Goal: Task Accomplishment & Management: Complete application form

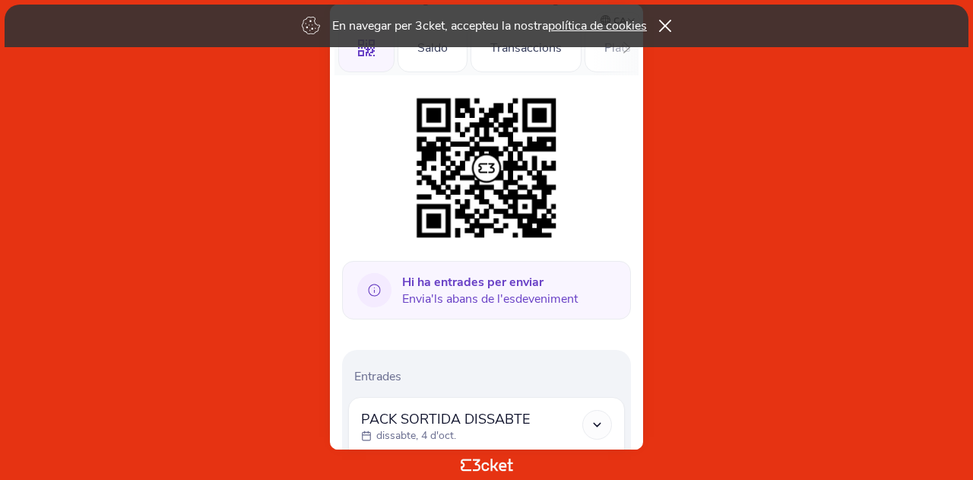
scroll to position [76, 0]
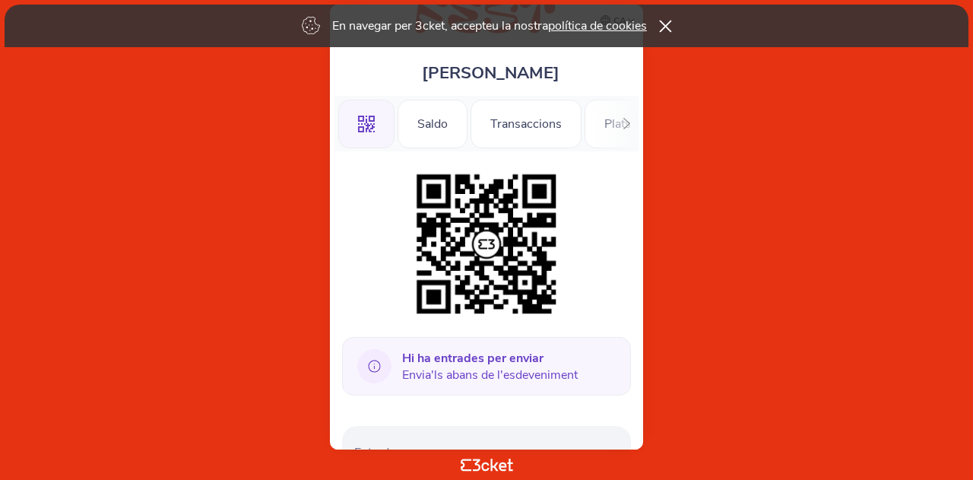
click at [672, 27] on icon at bounding box center [665, 26] width 13 height 12
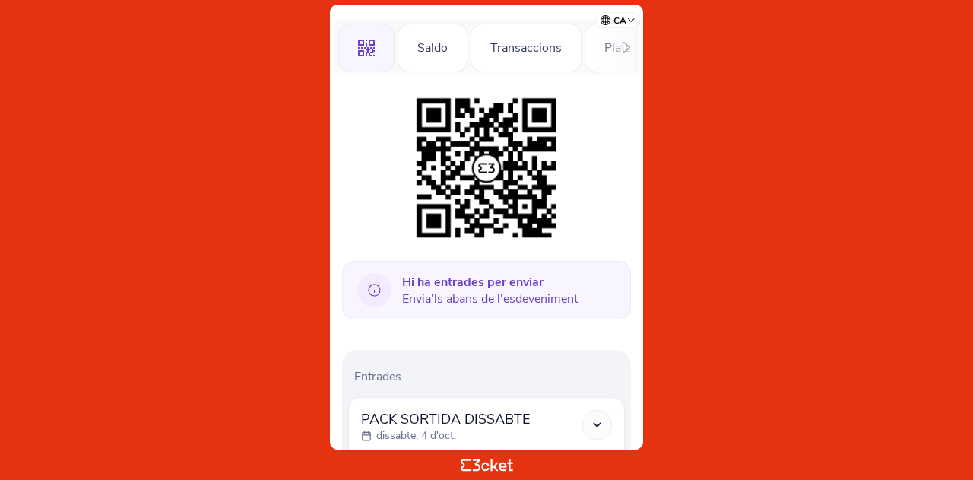
scroll to position [152, 0]
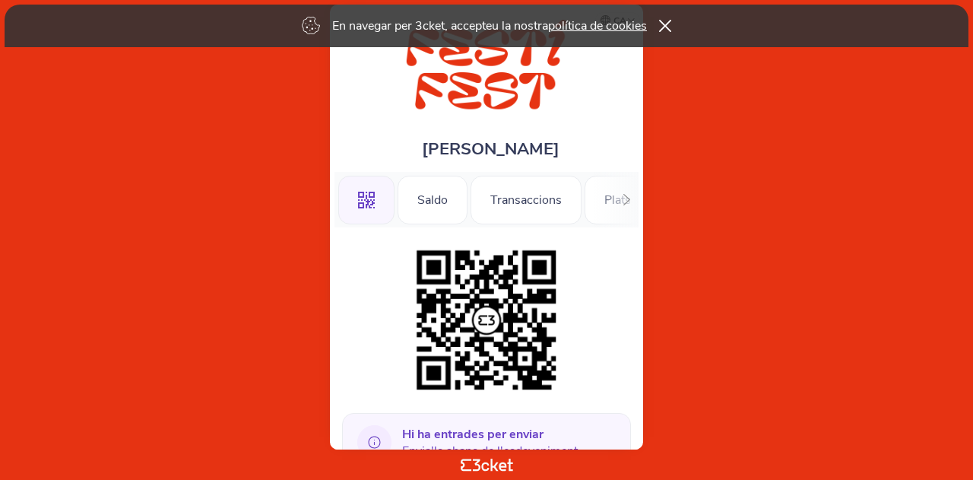
click at [669, 18] on div "En navegar per 3cket, accepteu la nostra política de cookies" at bounding box center [487, 26] width 964 height 43
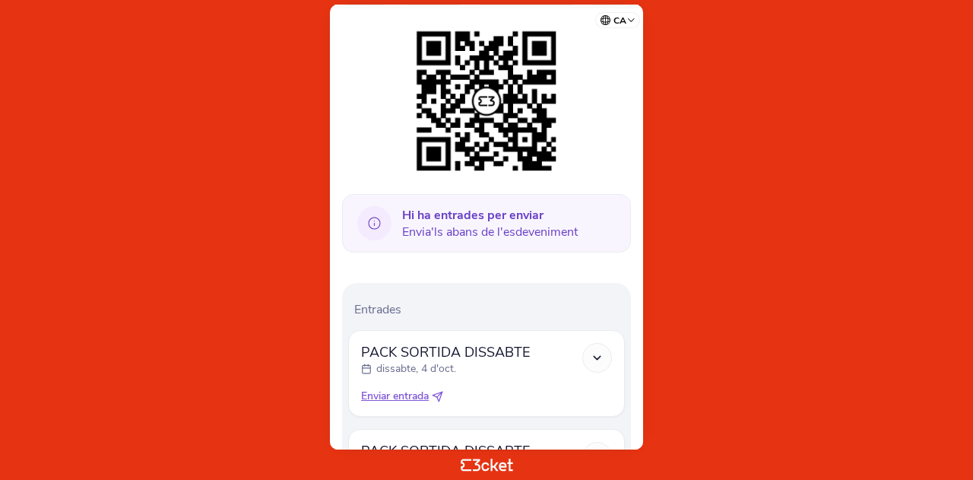
scroll to position [228, 0]
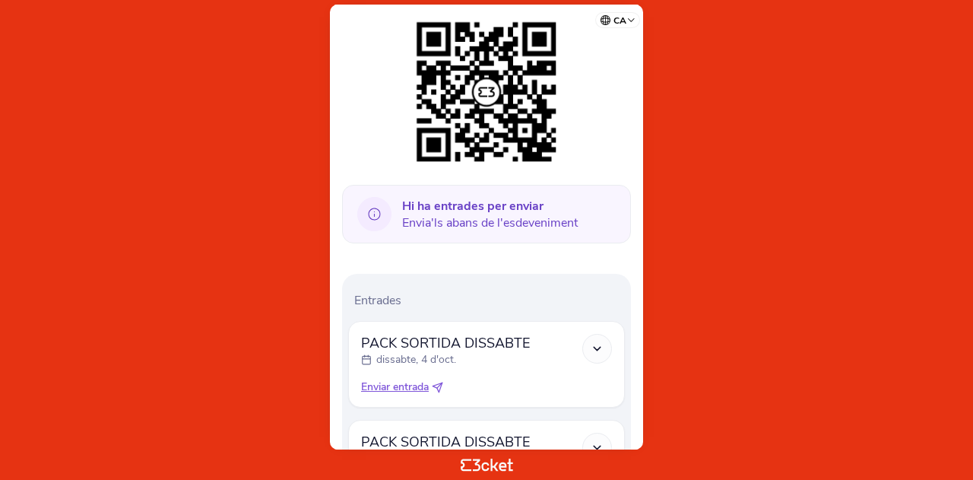
click at [441, 386] on icon at bounding box center [437, 387] width 11 height 11
select select "34"
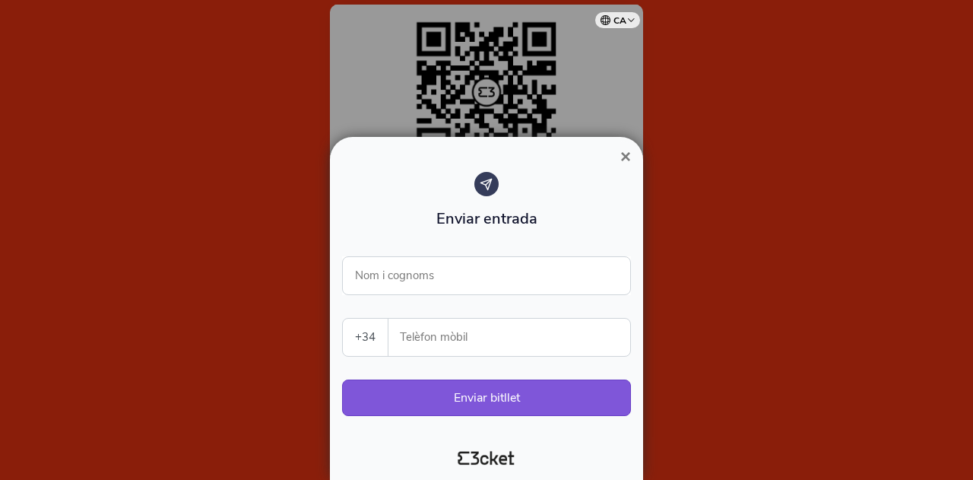
click at [573, 90] on div at bounding box center [486, 240] width 973 height 480
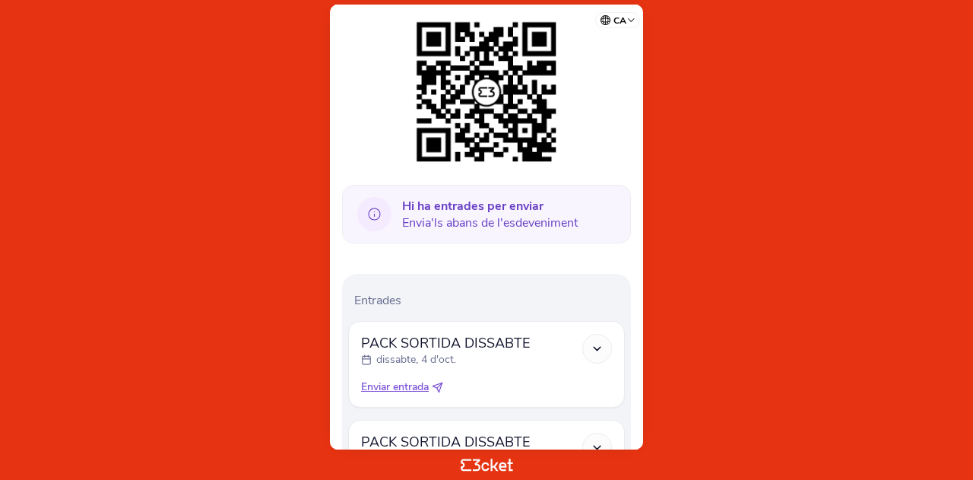
click at [600, 347] on polyline at bounding box center [597, 348] width 7 height 3
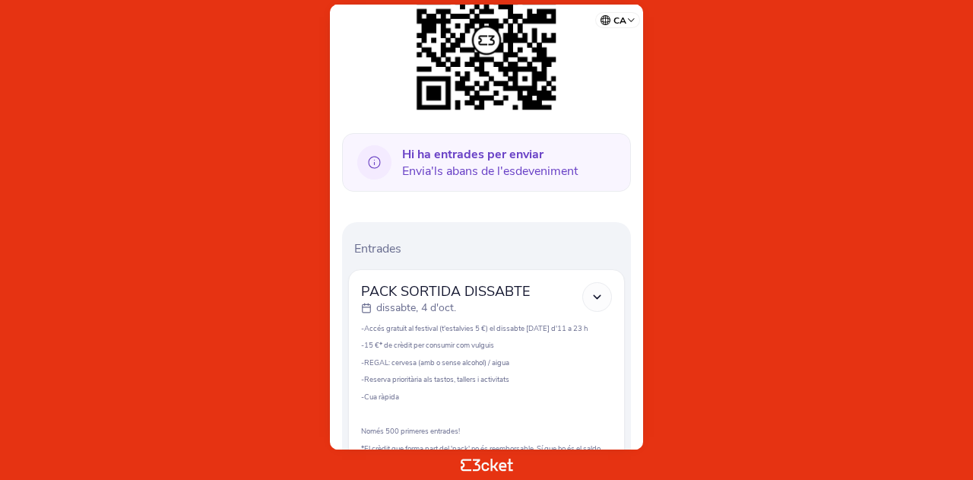
scroll to position [304, 0]
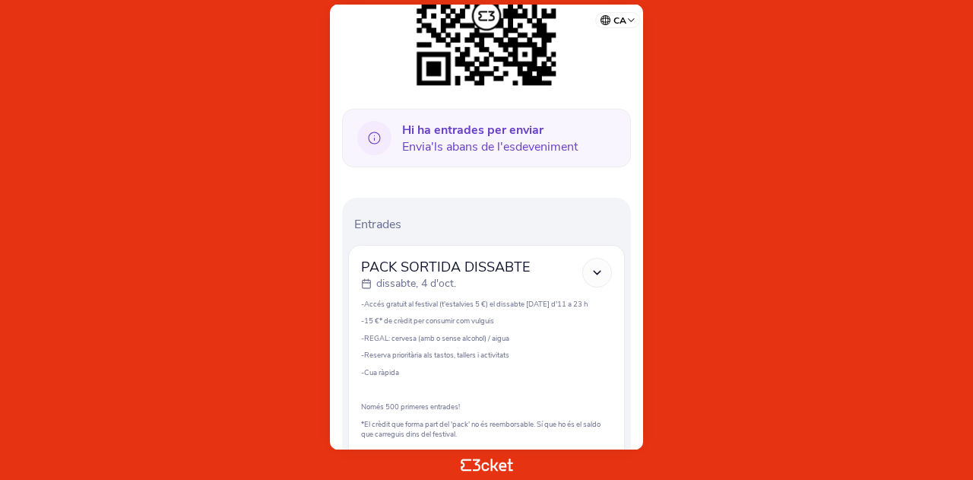
click at [601, 272] on icon at bounding box center [597, 272] width 13 height 13
click at [596, 271] on icon at bounding box center [597, 272] width 13 height 13
click at [602, 268] on icon at bounding box center [597, 272] width 13 height 13
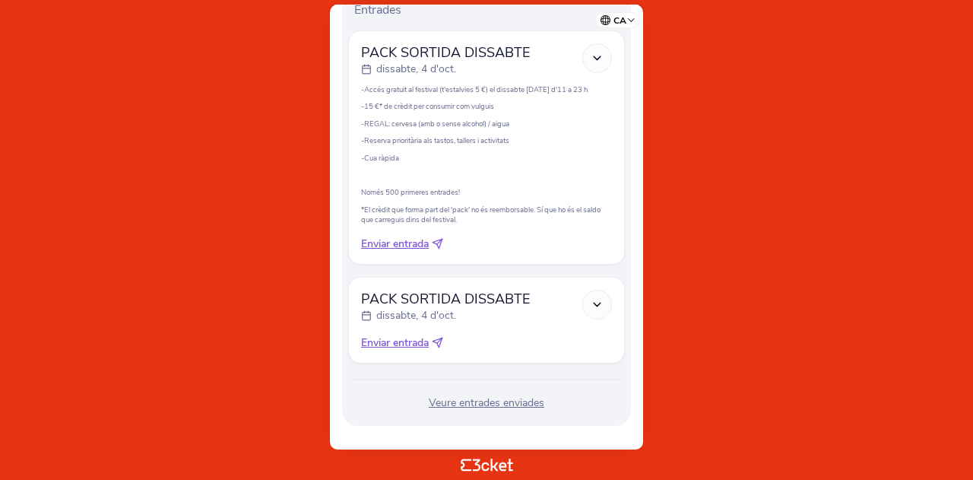
scroll to position [532, 0]
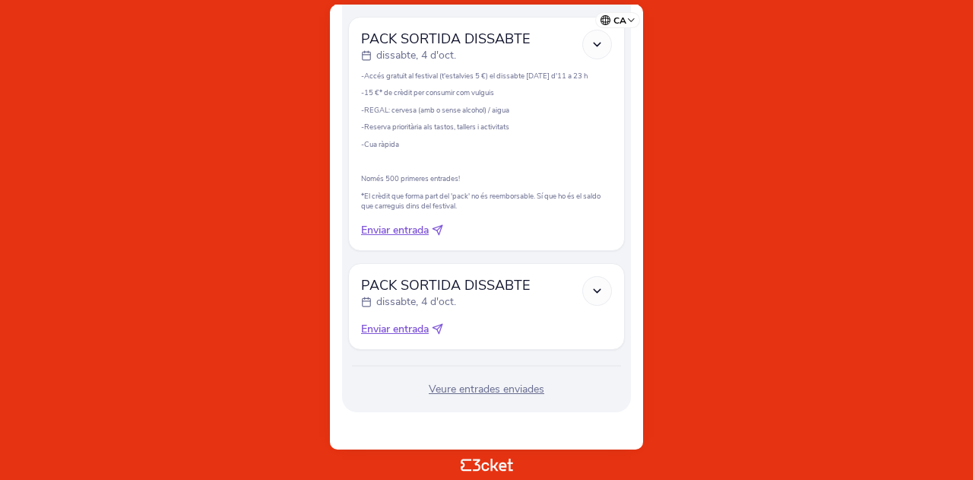
click at [606, 291] on div at bounding box center [597, 291] width 30 height 30
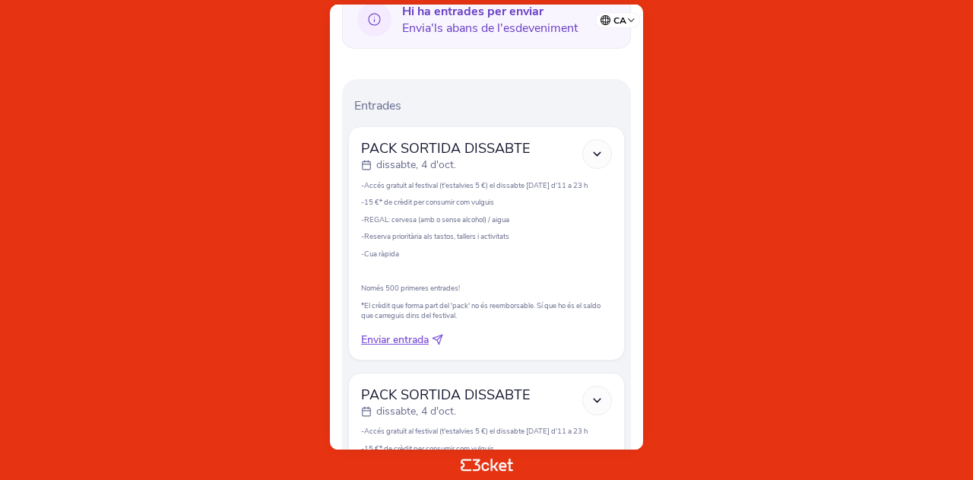
scroll to position [380, 0]
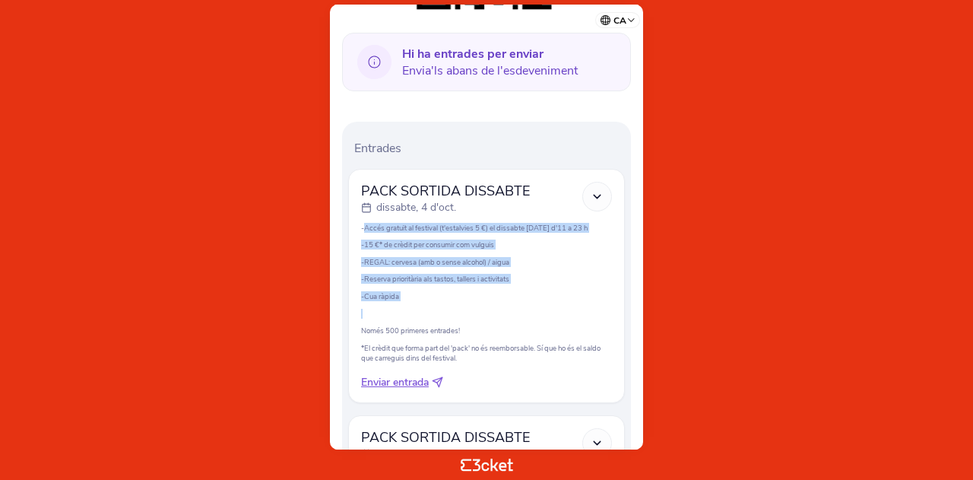
drag, startPoint x: 365, startPoint y: 224, endPoint x: 490, endPoint y: 307, distance: 150.1
click at [490, 307] on div "PACK SORTIDA DISSABTE dissabte, 4 d'oct. -Accés gratuït al festival (t'estalvie…" at bounding box center [486, 286] width 251 height 208
copy div "Accés gratuït al festival (t'estalvies 5 €) el dissabte 04/10/2025 d'11 a 23 h …"
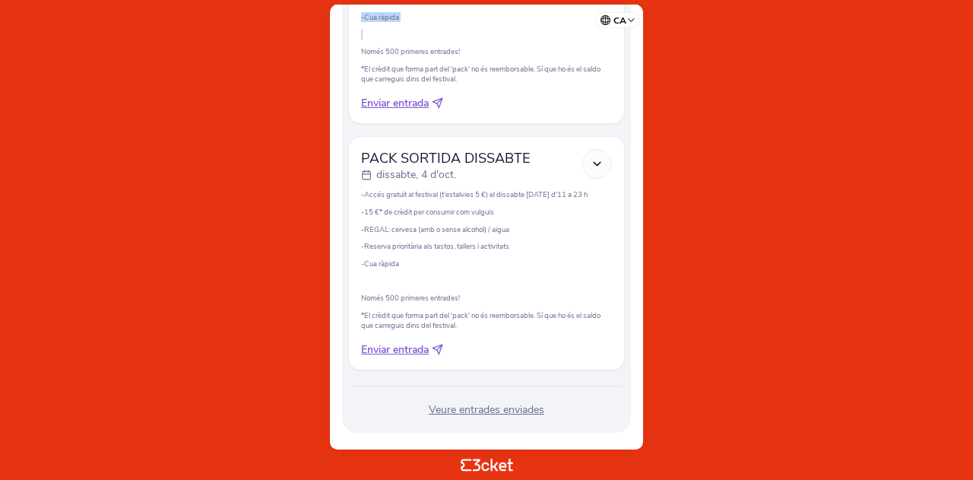
scroll to position [682, 0]
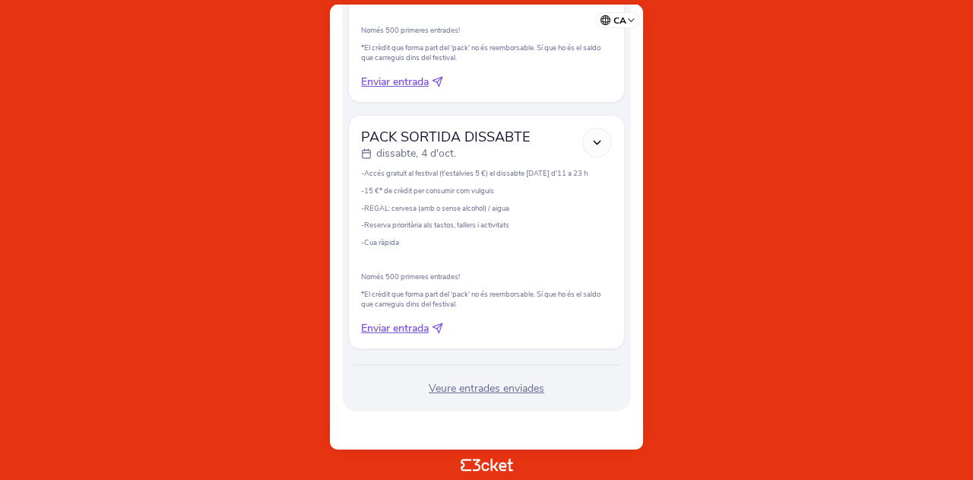
click at [521, 389] on div "Veure entrades enviades" at bounding box center [486, 388] width 277 height 15
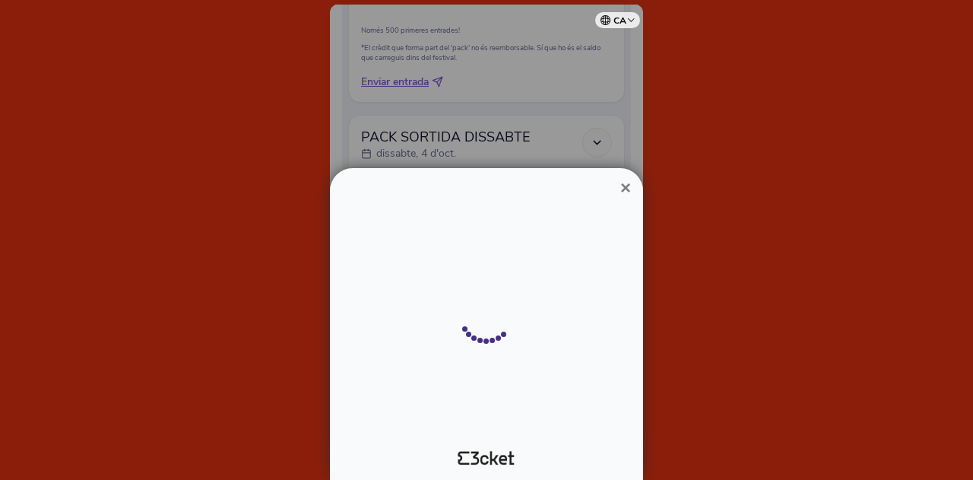
click at [522, 388] on div at bounding box center [486, 240] width 973 height 480
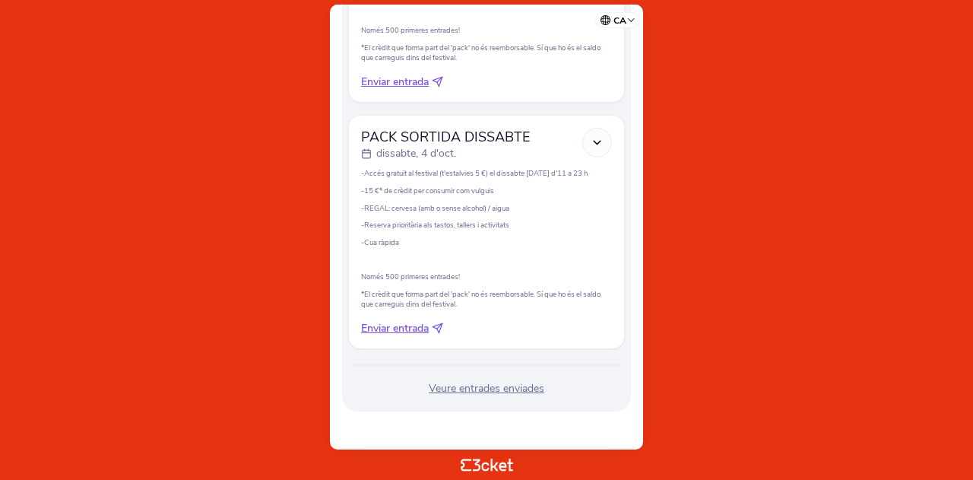
click at [521, 392] on div "Veure entrades enviades" at bounding box center [486, 388] width 277 height 15
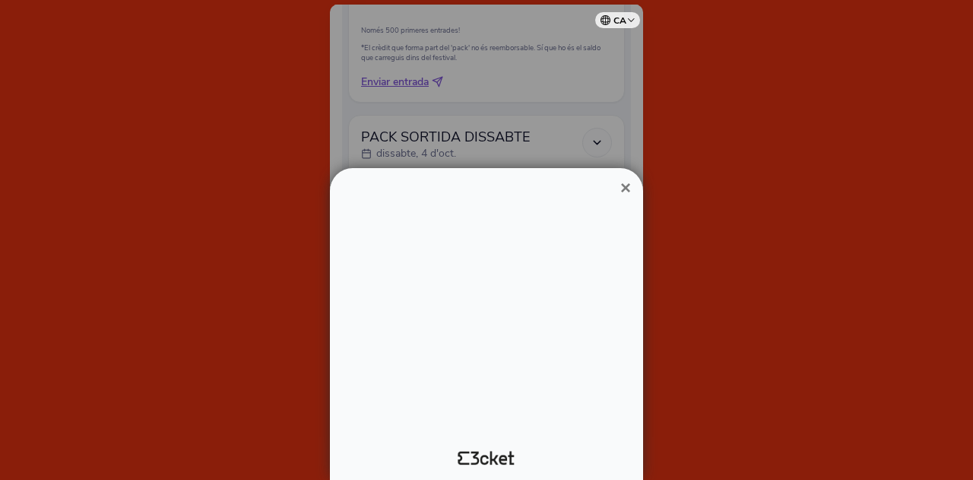
click at [521, 392] on div at bounding box center [486, 240] width 973 height 480
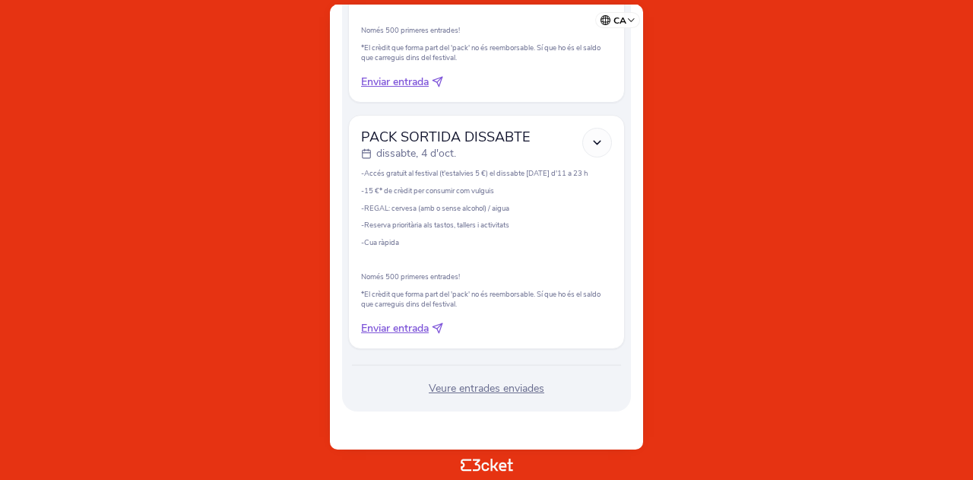
click at [484, 388] on div "Veure entrades enviades" at bounding box center [486, 388] width 277 height 15
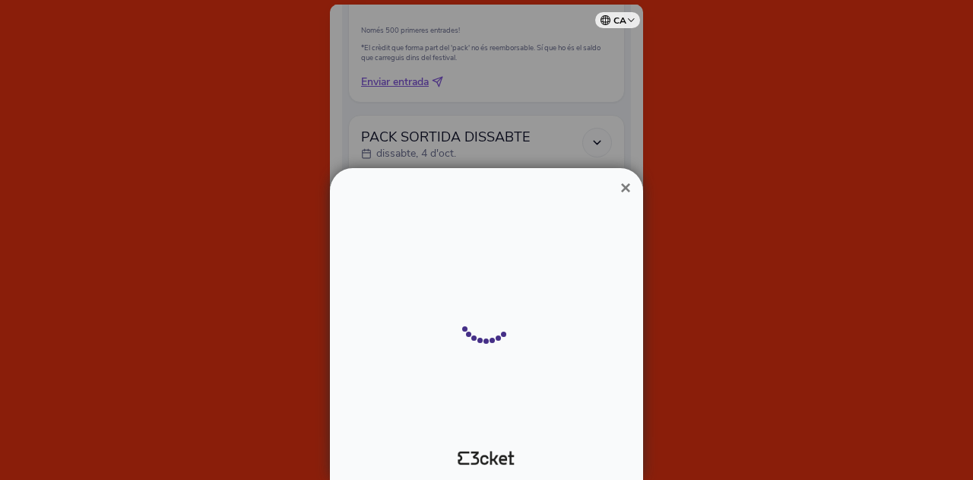
click at [481, 389] on div at bounding box center [486, 240] width 973 height 480
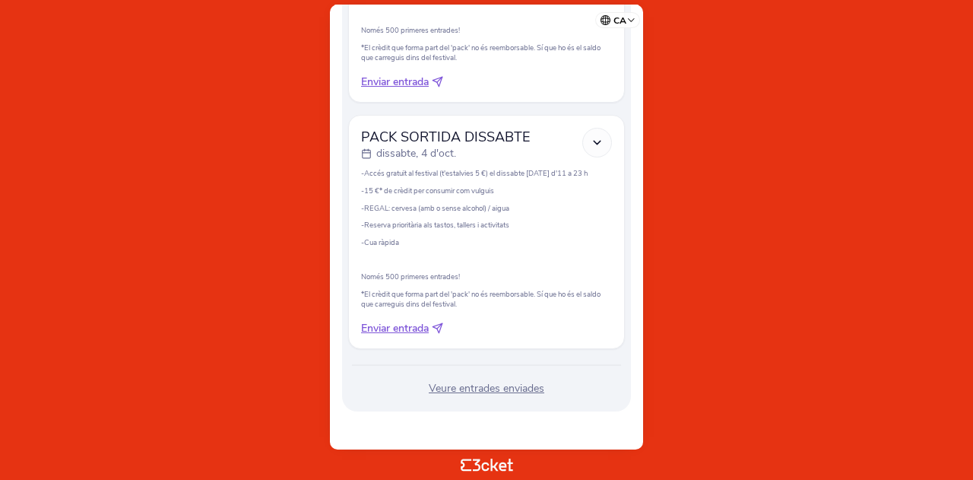
click at [481, 389] on div "Veure entrades enviades" at bounding box center [486, 388] width 277 height 15
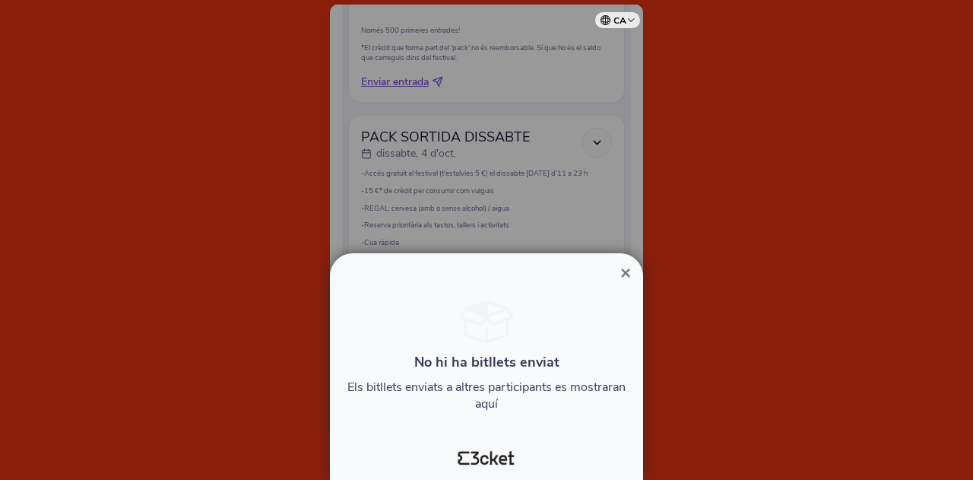
click at [625, 274] on span "×" at bounding box center [625, 272] width 11 height 21
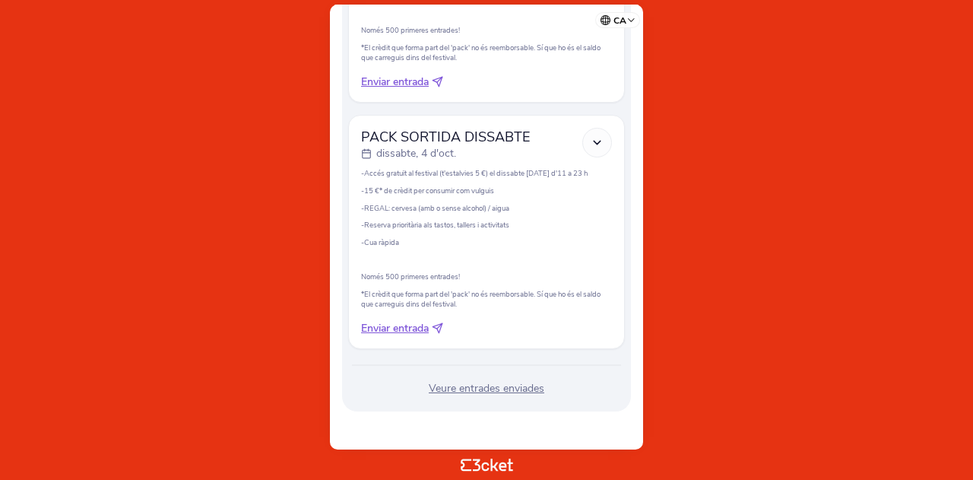
drag, startPoint x: 555, startPoint y: 388, endPoint x: 430, endPoint y: 392, distance: 124.7
click at [430, 392] on div "Veure entrades enviades" at bounding box center [486, 388] width 277 height 15
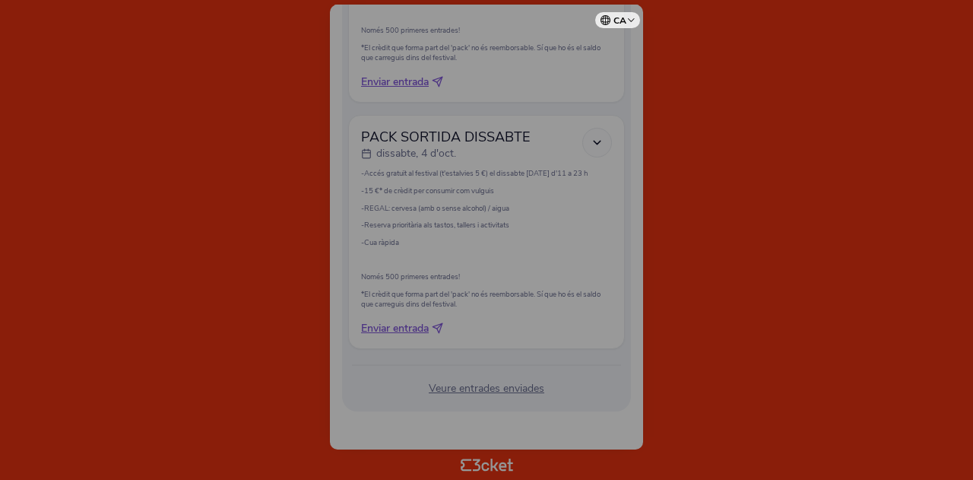
copy div "Veure entrades enviades"
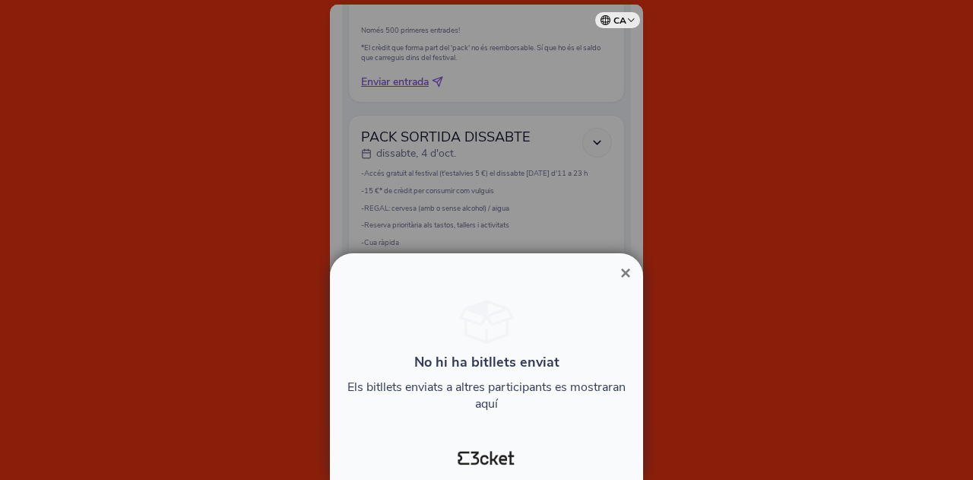
click at [628, 272] on span "×" at bounding box center [625, 272] width 11 height 21
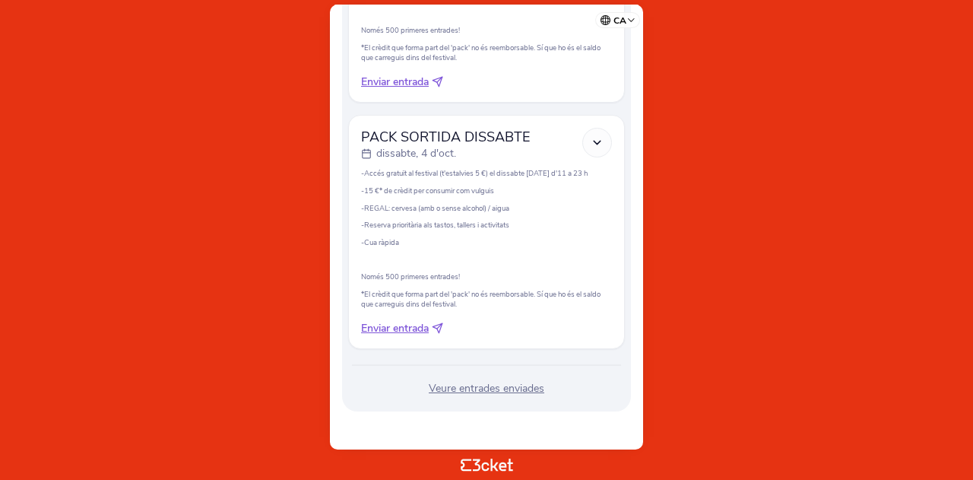
copy div "Veure entrades enviades"
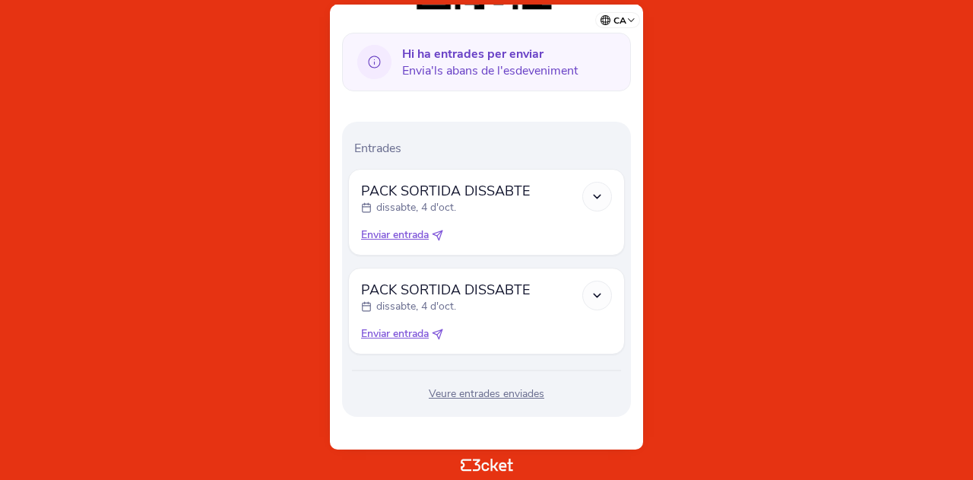
scroll to position [383, 0]
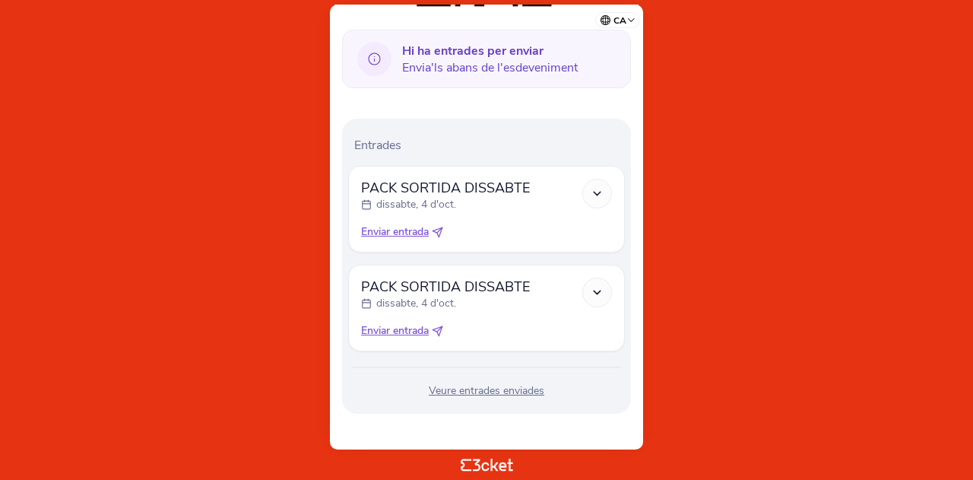
click at [499, 394] on div "Veure entrades enviades" at bounding box center [486, 390] width 277 height 15
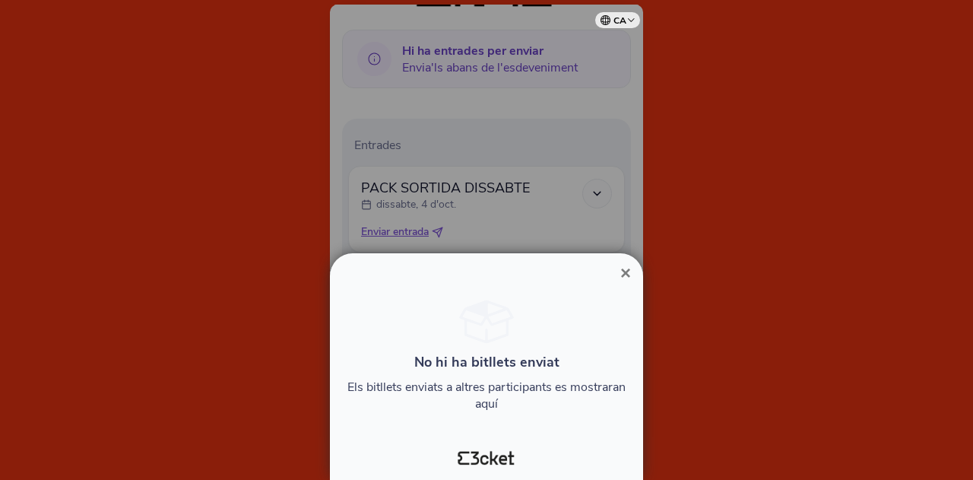
click at [529, 366] on h4 "No hi ha bitllets enviat" at bounding box center [486, 362] width 289 height 18
click at [631, 276] on button "×" at bounding box center [625, 273] width 35 height 18
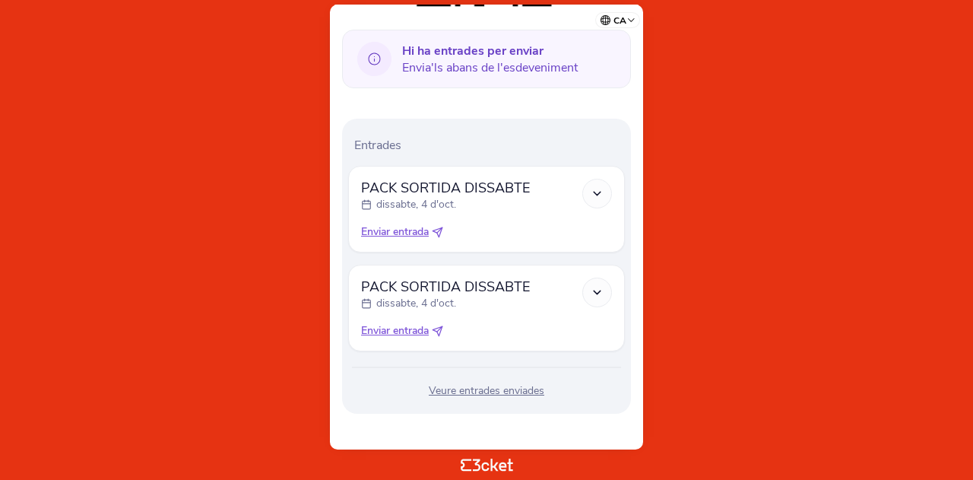
click at [441, 230] on icon at bounding box center [437, 232] width 11 height 11
select select "34"
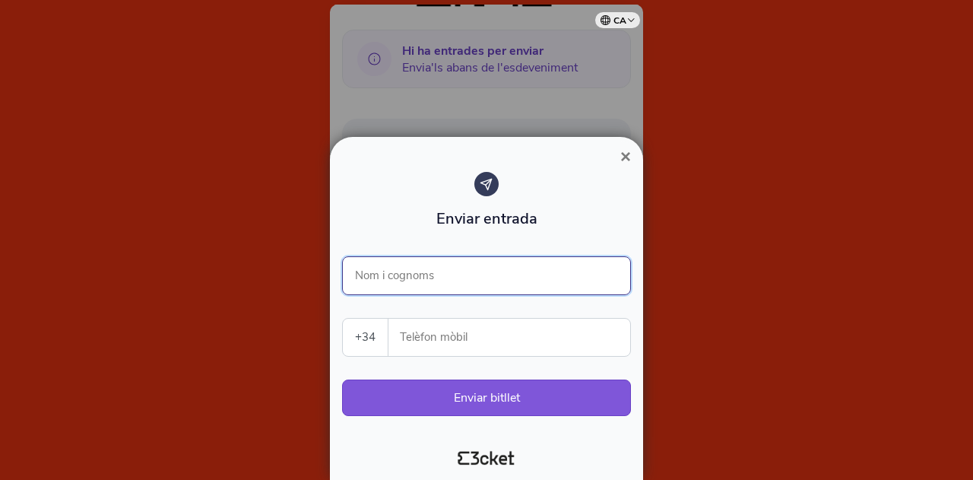
click at [440, 272] on input "Nom i cognoms" at bounding box center [486, 275] width 289 height 39
type input "[PERSON_NAME]"
type input "672596524"
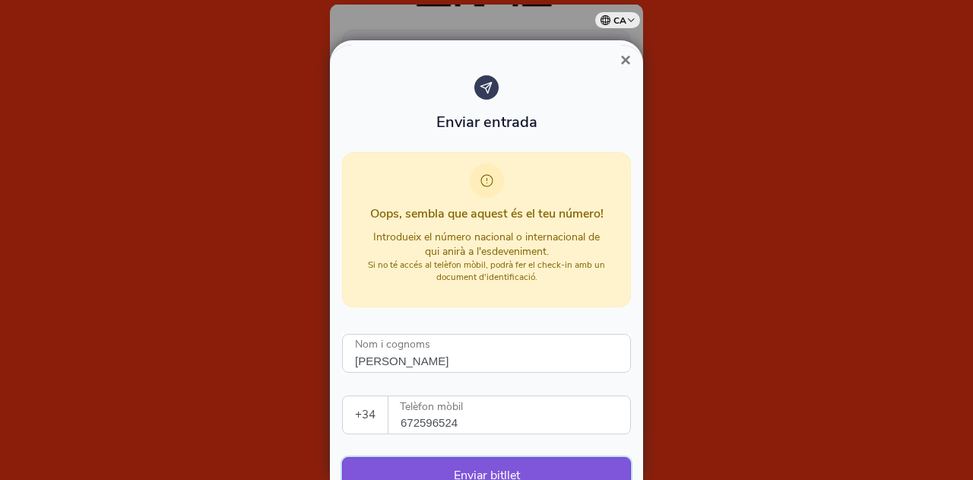
click at [507, 465] on button "Enviar bitllet" at bounding box center [486, 475] width 289 height 36
click at [493, 468] on button "Enviar bitllet" at bounding box center [486, 475] width 289 height 36
click at [625, 59] on span "×" at bounding box center [625, 59] width 11 height 21
